Goal: Find specific page/section: Find specific page/section

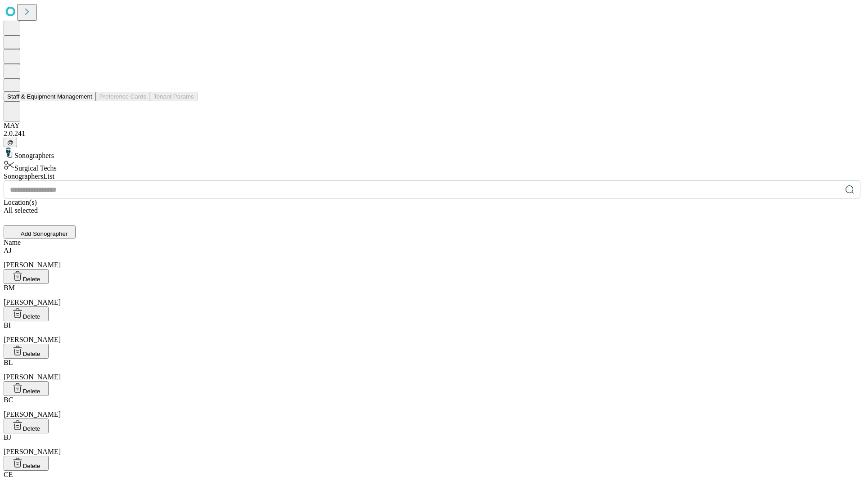
click at [86, 101] on button "Staff & Equipment Management" at bounding box center [50, 96] width 92 height 9
